Goal: Task Accomplishment & Management: Use online tool/utility

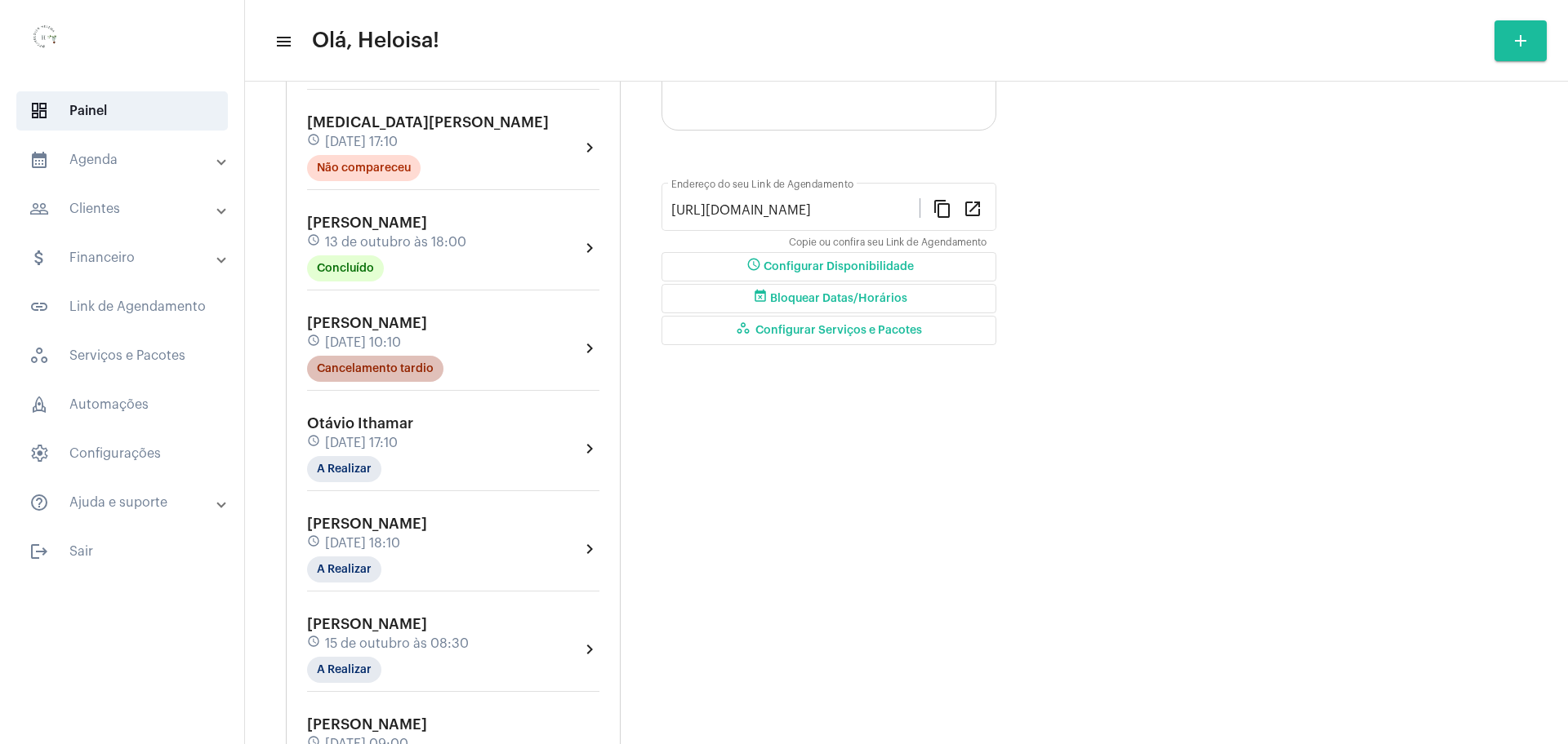
scroll to position [408, 0]
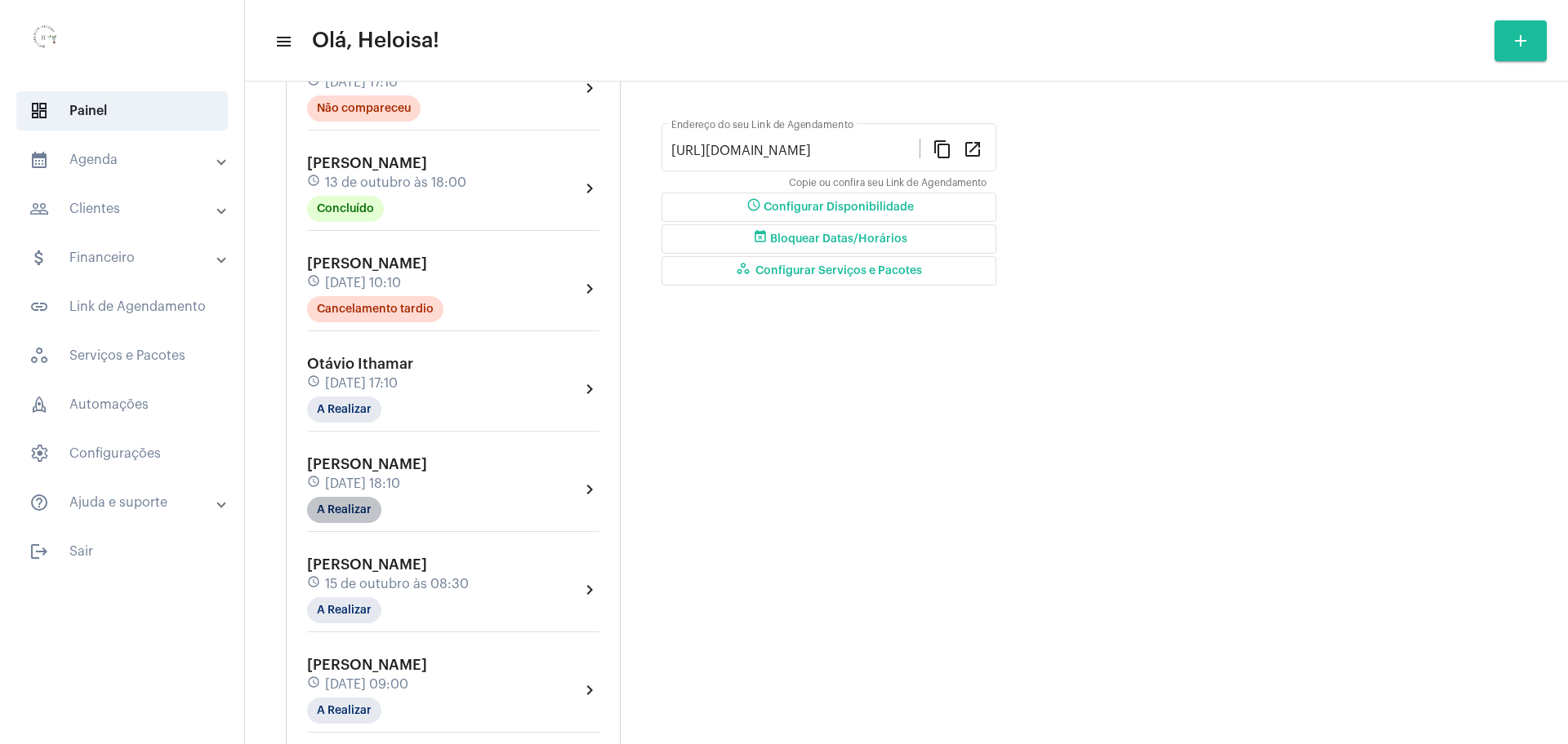
click at [337, 511] on mat-chip "A Realizar" at bounding box center [344, 509] width 74 height 26
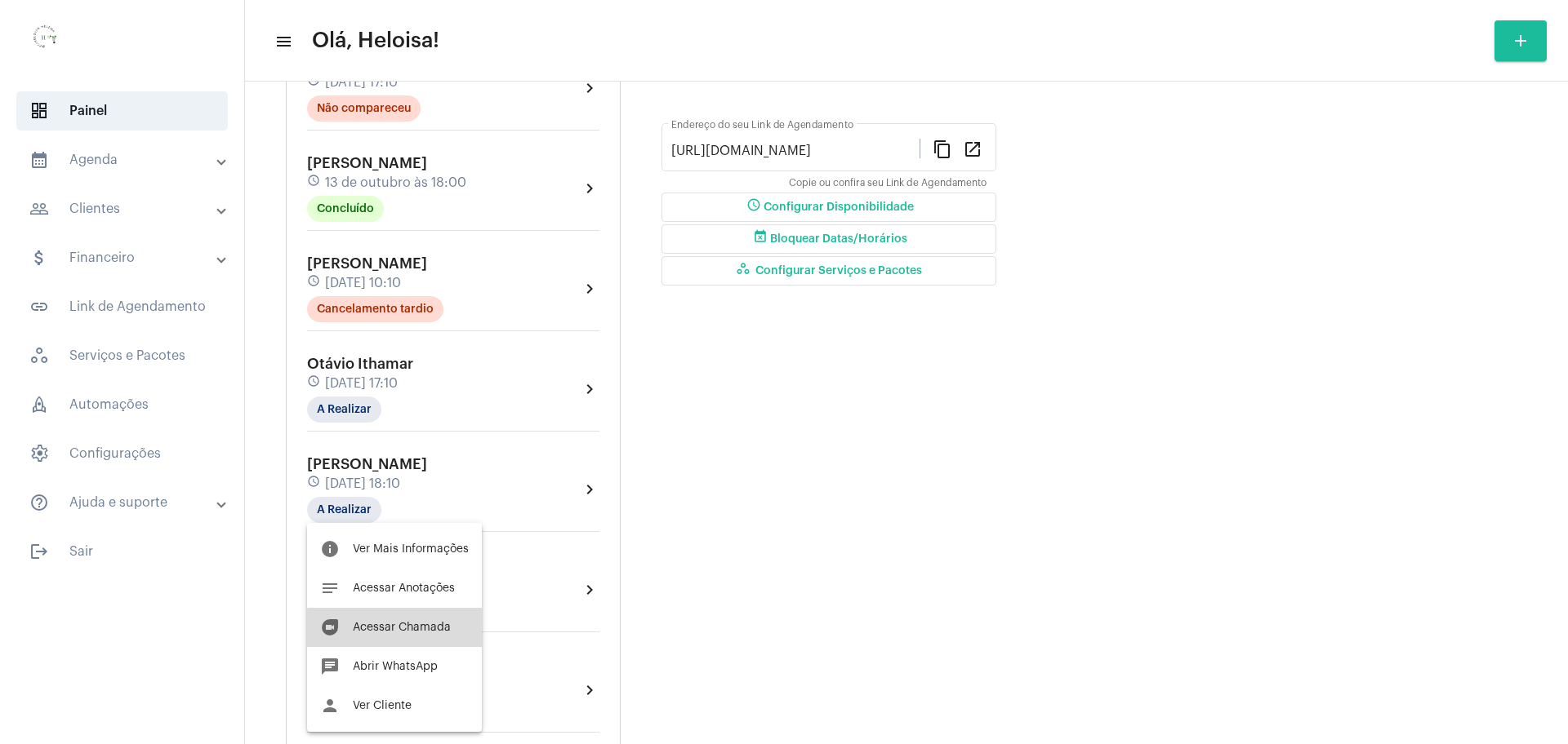
click at [399, 631] on span "Acessar Chamada" at bounding box center [402, 628] width 98 height 12
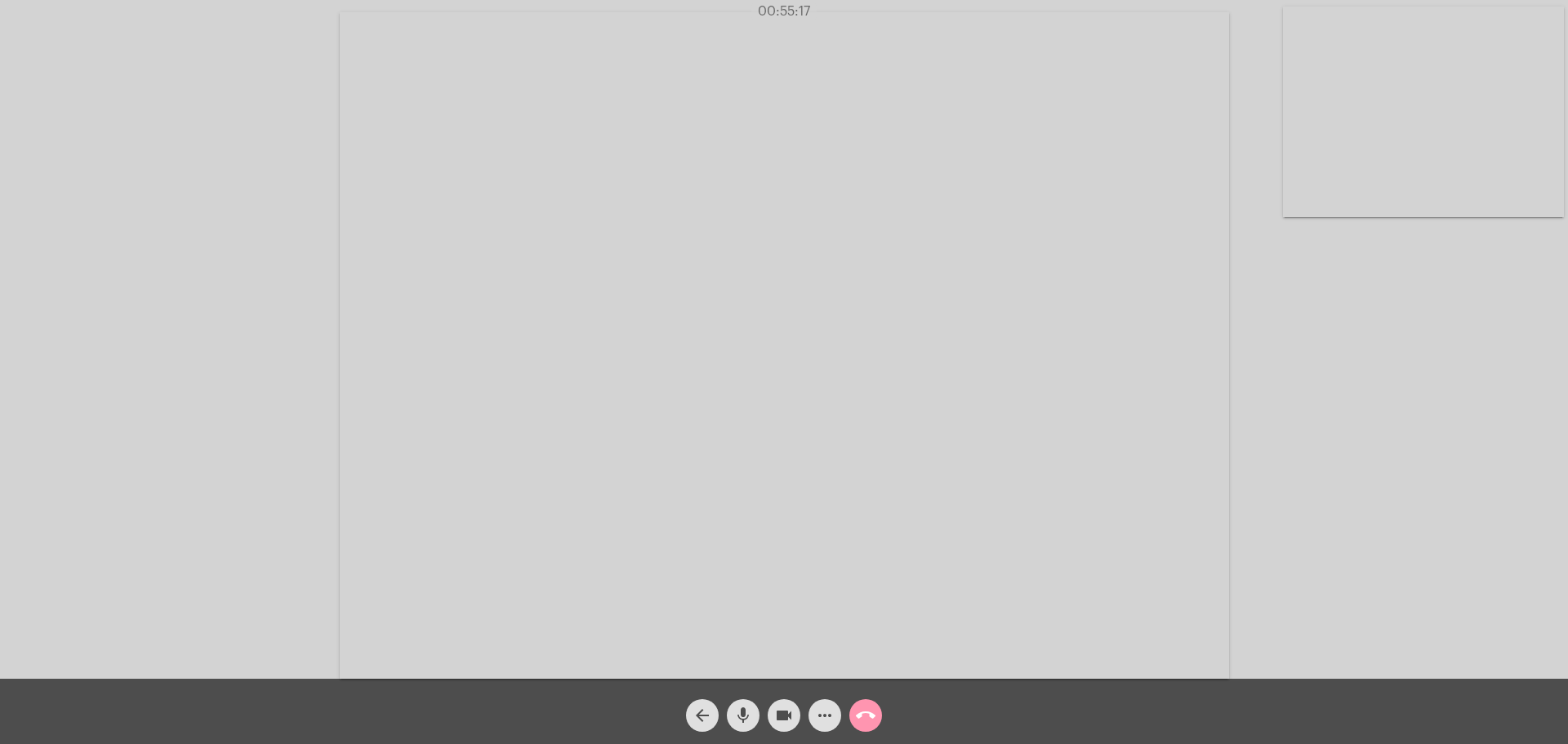
click at [867, 722] on mat-icon "call_end" at bounding box center [865, 716] width 20 height 20
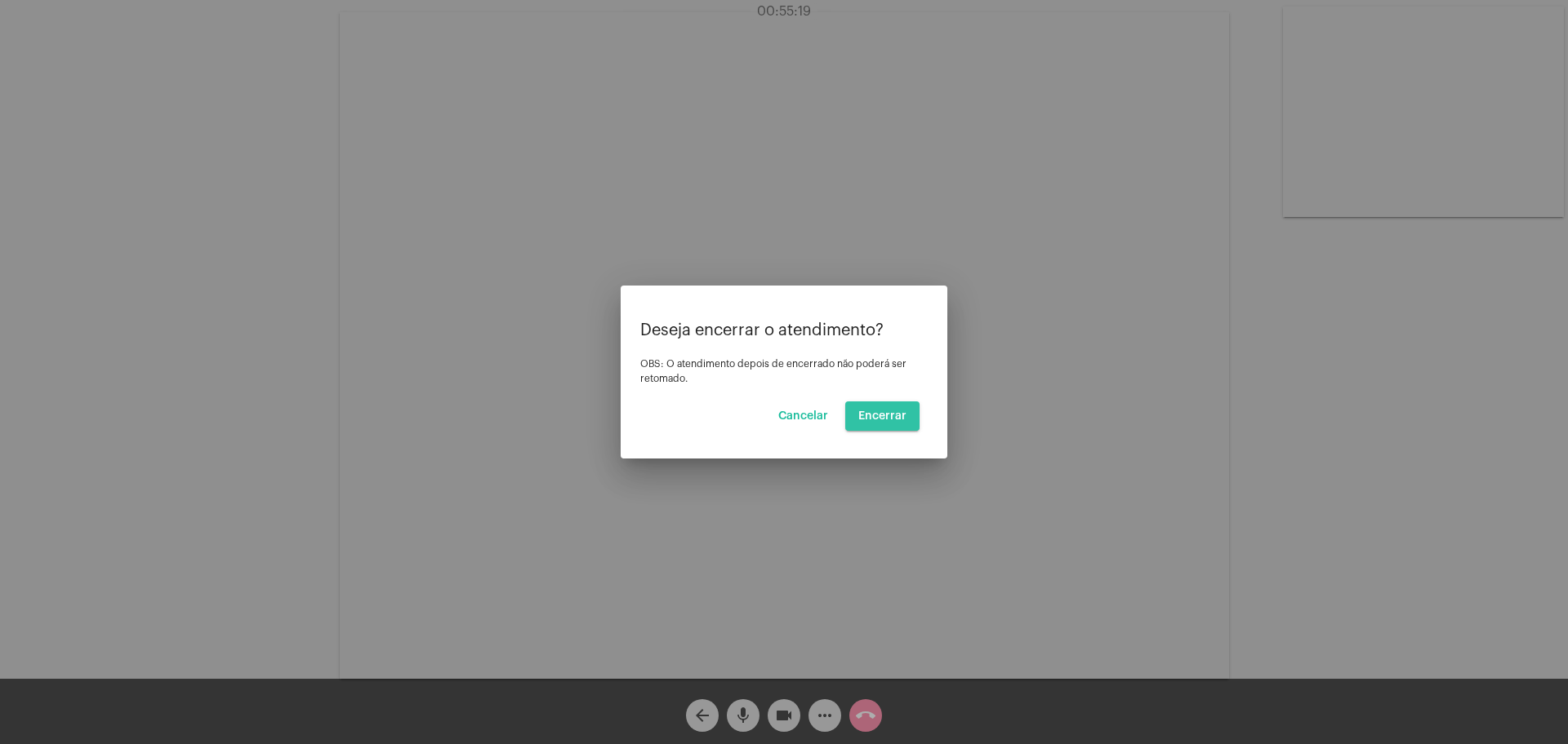
click at [894, 415] on span "Encerrar" at bounding box center [882, 416] width 48 height 12
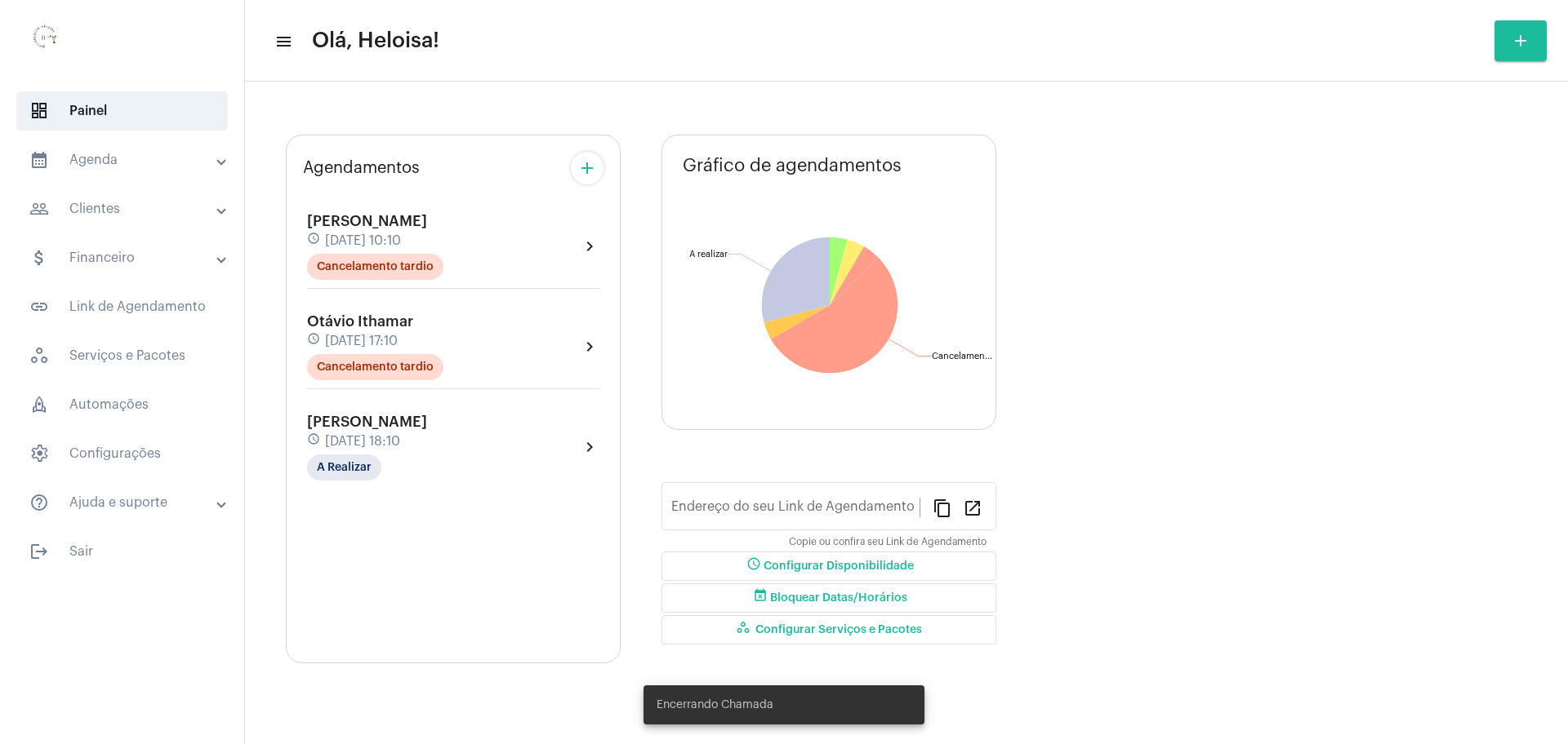
type input "[URL][DOMAIN_NAME]"
